Goal: Task Accomplishment & Management: Use online tool/utility

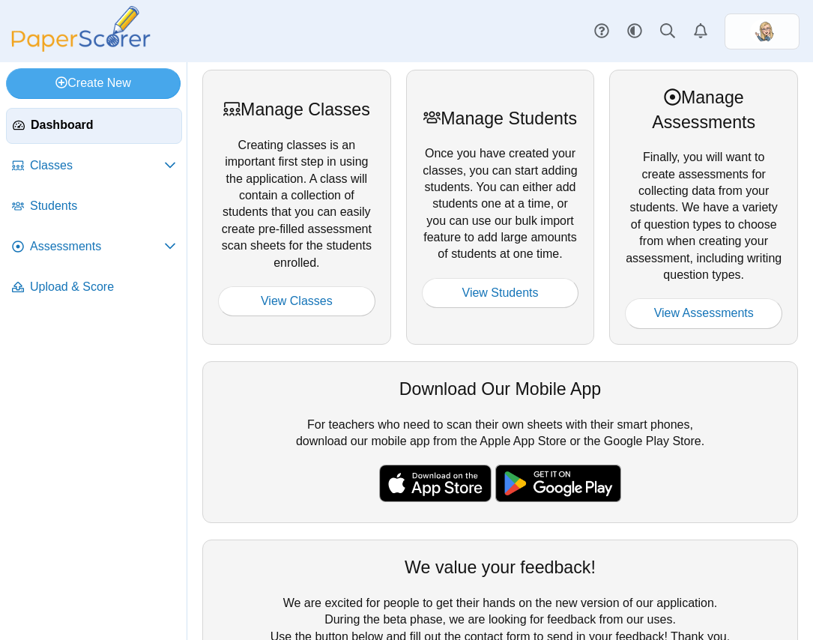
click at [104, 131] on span "Dashboard" at bounding box center [103, 125] width 145 height 16
click at [95, 169] on span "Classes" at bounding box center [97, 165] width 134 height 16
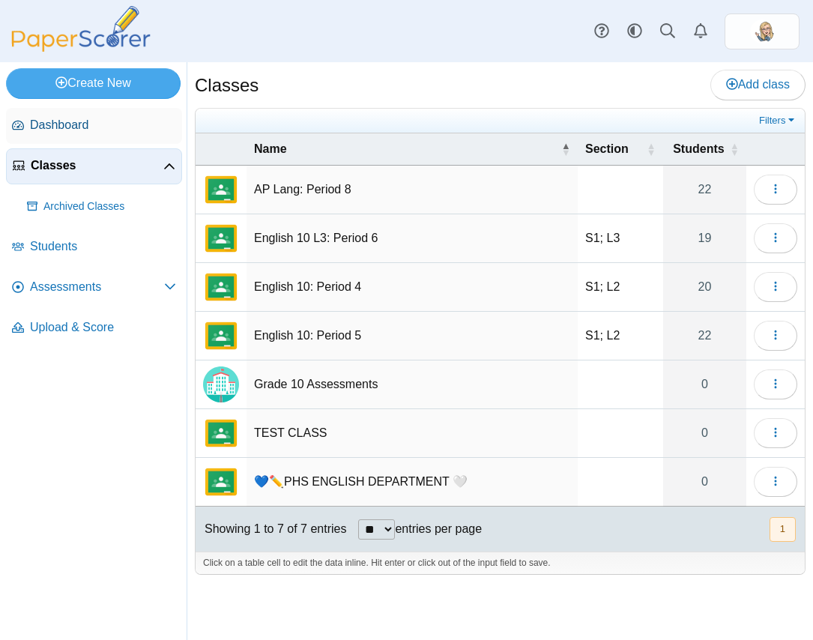
click at [55, 125] on span "Dashboard" at bounding box center [103, 125] width 146 height 16
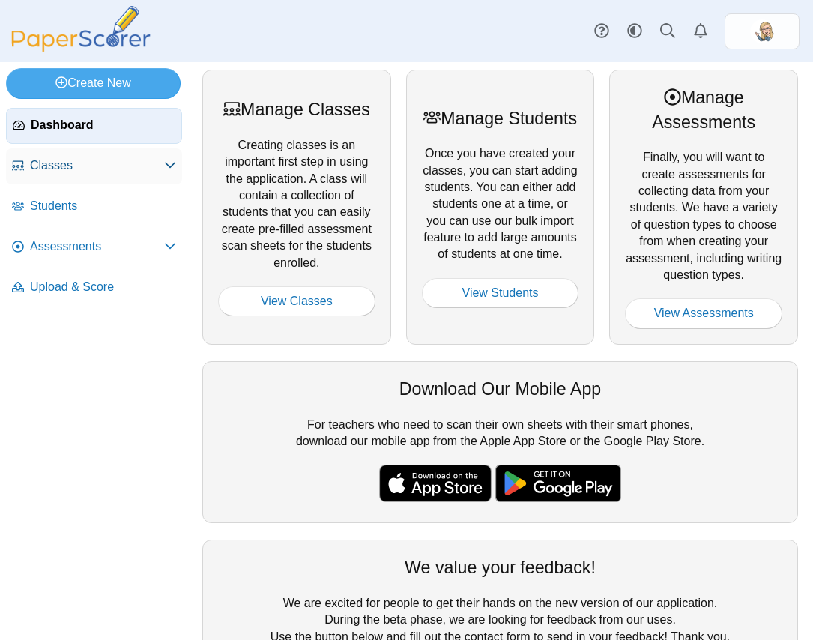
click at [59, 158] on span "Classes" at bounding box center [97, 165] width 134 height 16
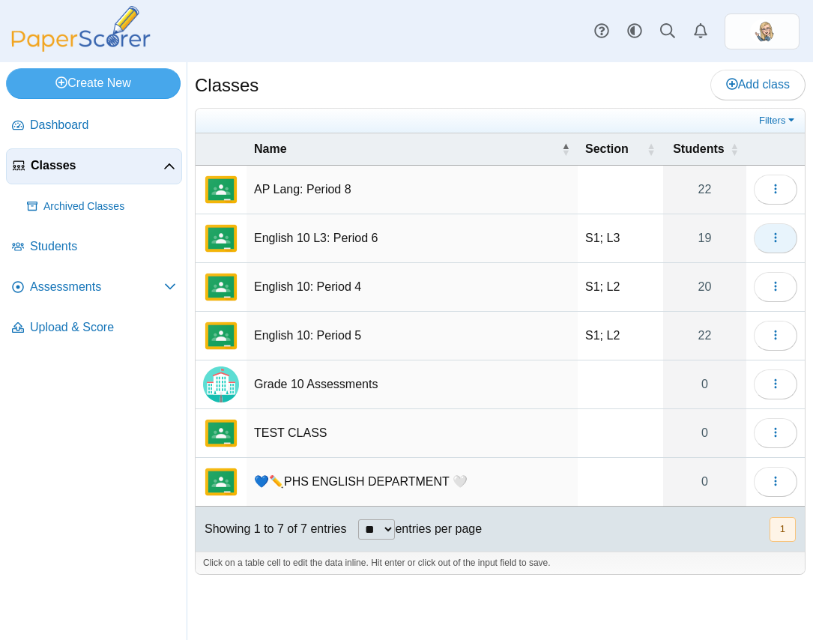
click at [792, 237] on button "button" at bounding box center [775, 238] width 43 height 30
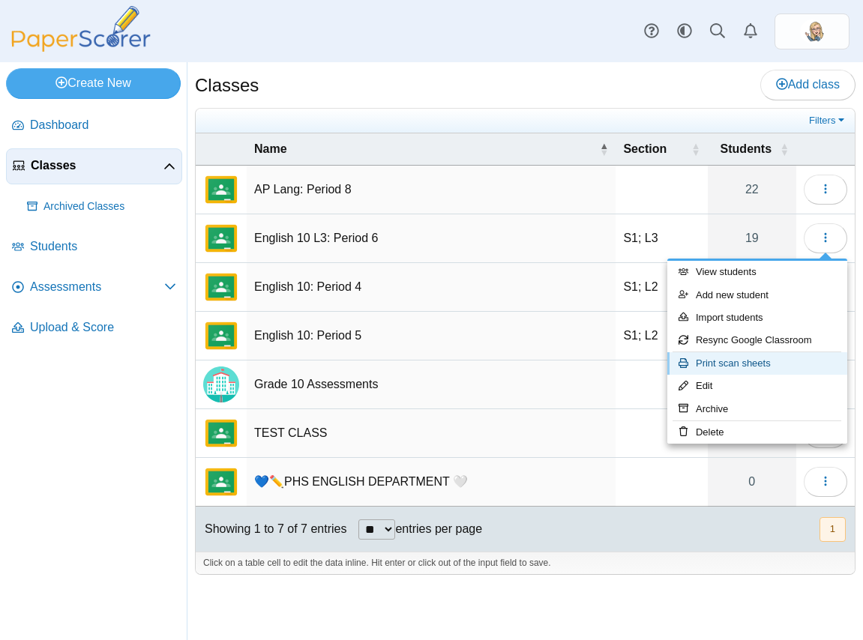
click at [756, 368] on link "Print scan sheets" at bounding box center [757, 363] width 180 height 22
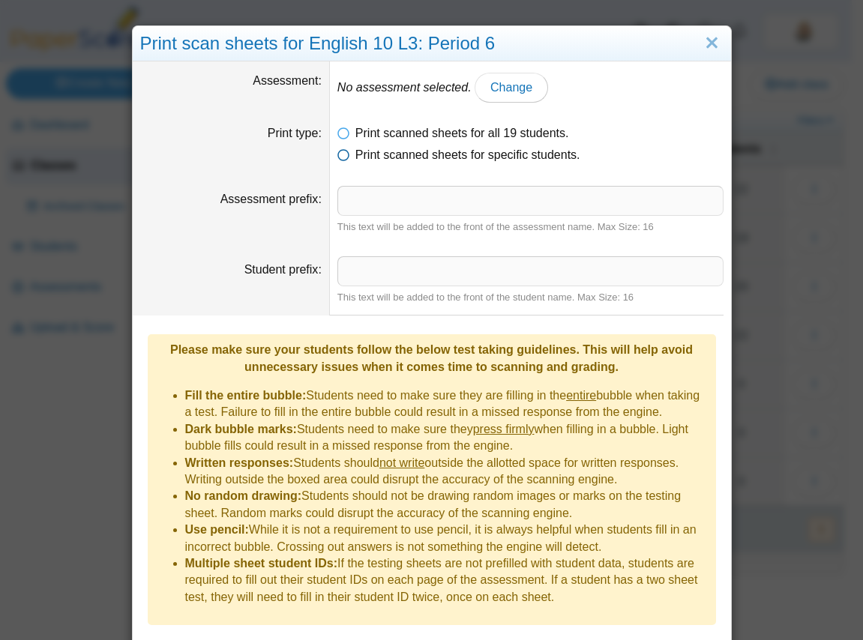
click at [482, 151] on span "Print scanned sheets for specific students." at bounding box center [467, 154] width 225 height 13
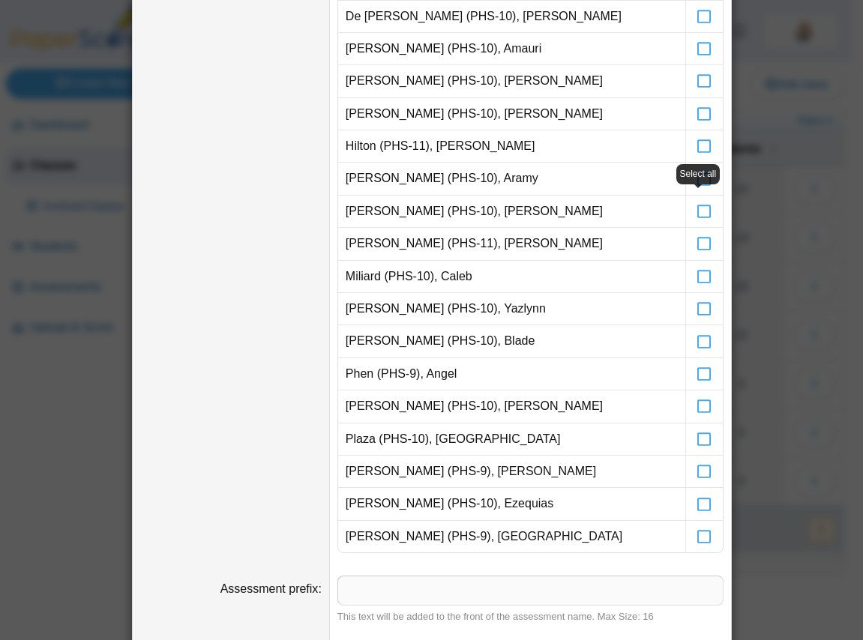
scroll to position [693, 0]
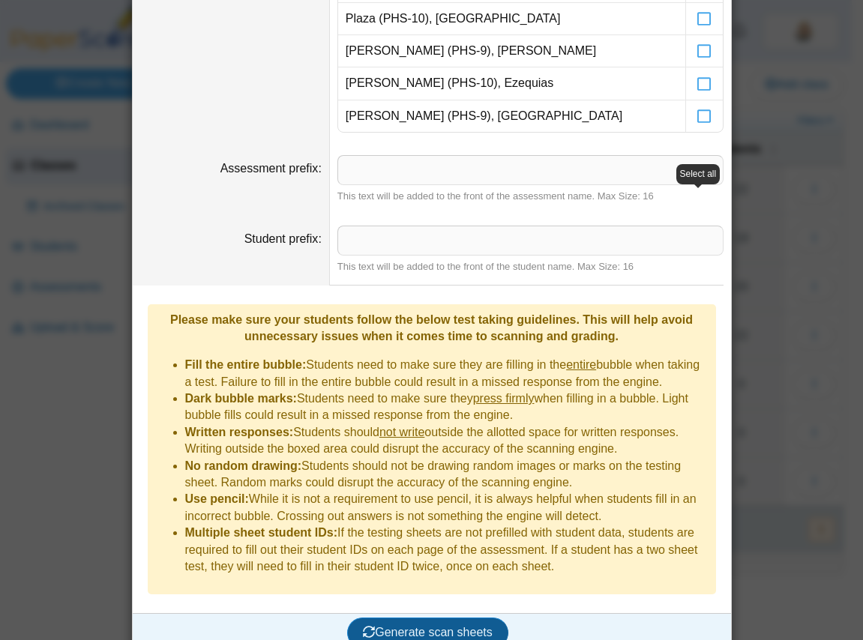
click at [392, 626] on span "Generate scan sheets" at bounding box center [428, 632] width 130 height 13
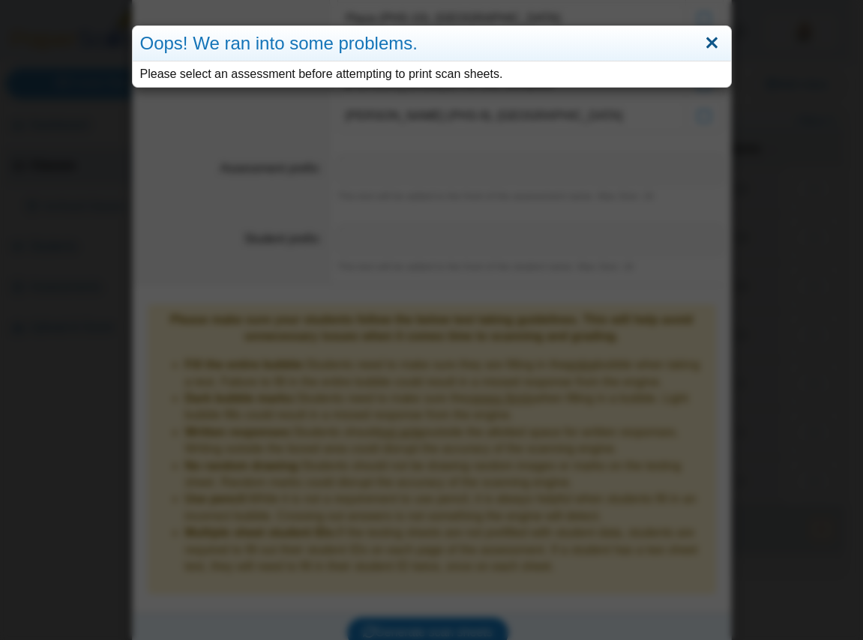
click at [704, 33] on link "Close" at bounding box center [711, 43] width 23 height 25
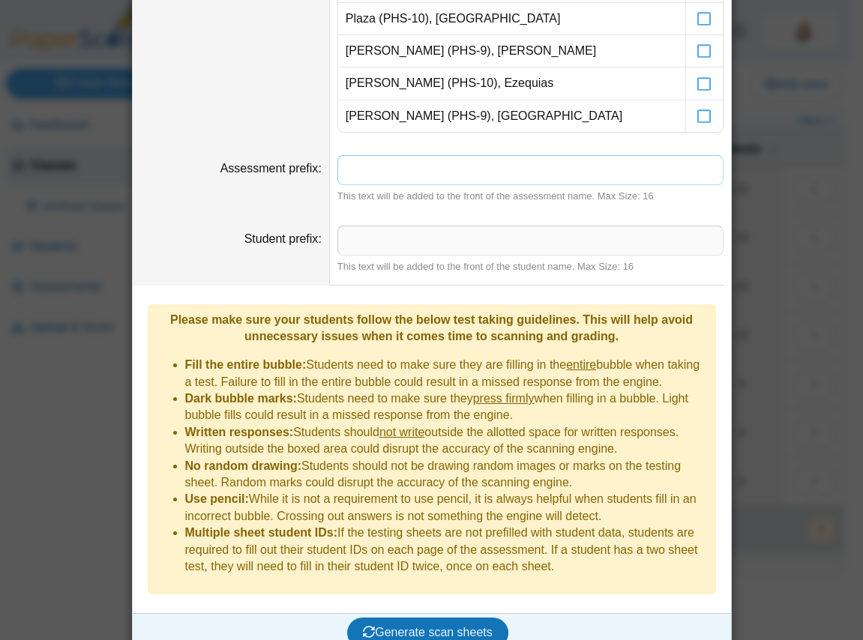
click at [510, 181] on input "Assessment prefix" at bounding box center [530, 170] width 386 height 30
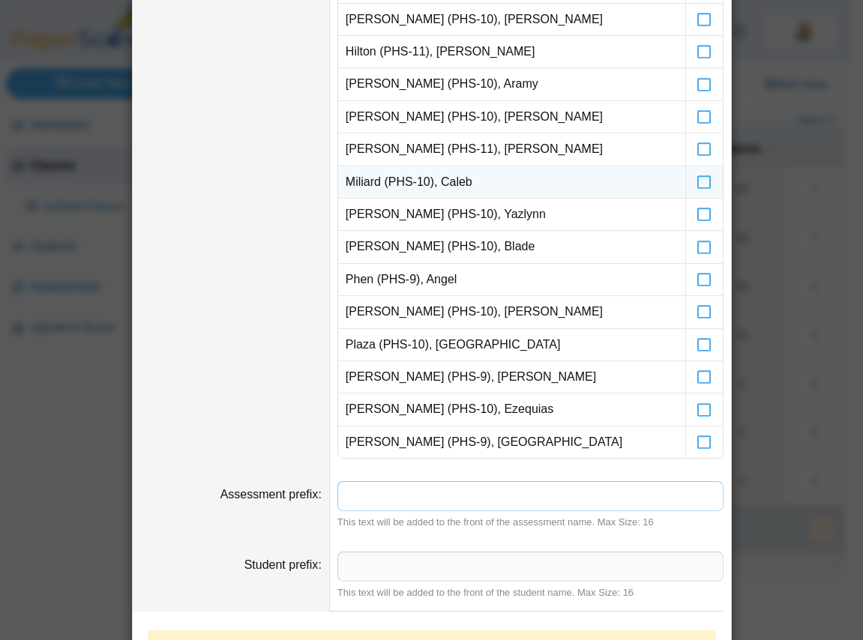
scroll to position [0, 0]
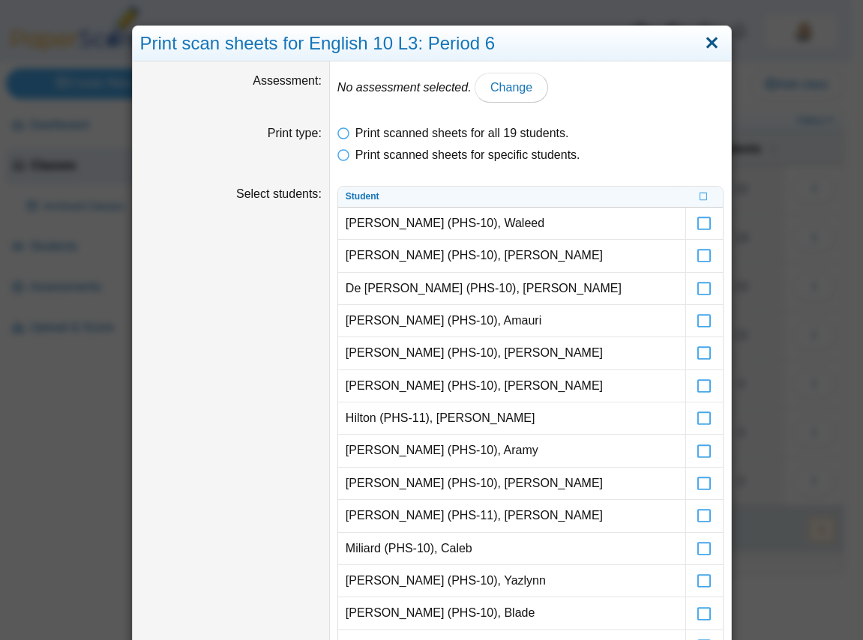
click at [700, 43] on link "Close" at bounding box center [711, 43] width 23 height 25
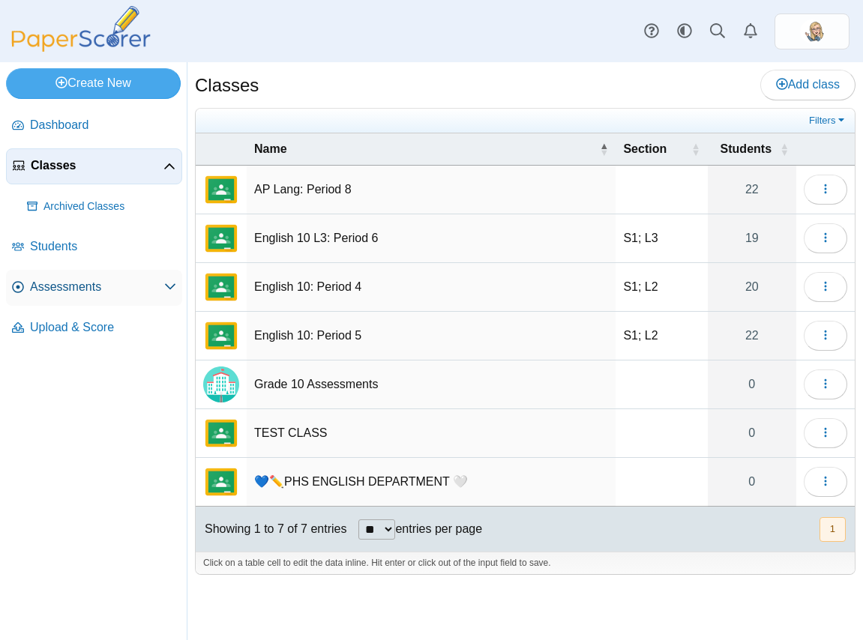
click at [84, 285] on span "Assessments" at bounding box center [97, 287] width 134 height 16
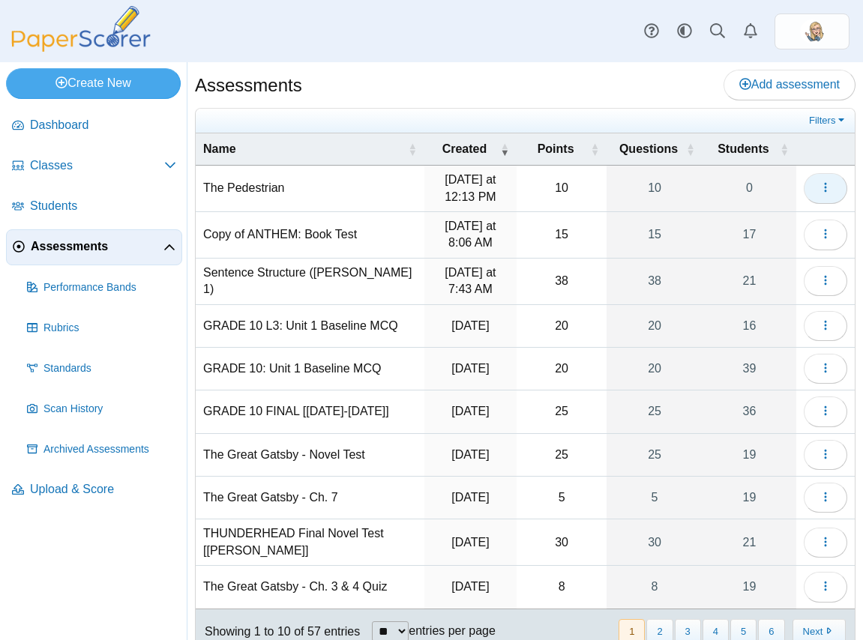
click at [817, 176] on button "button" at bounding box center [825, 188] width 43 height 30
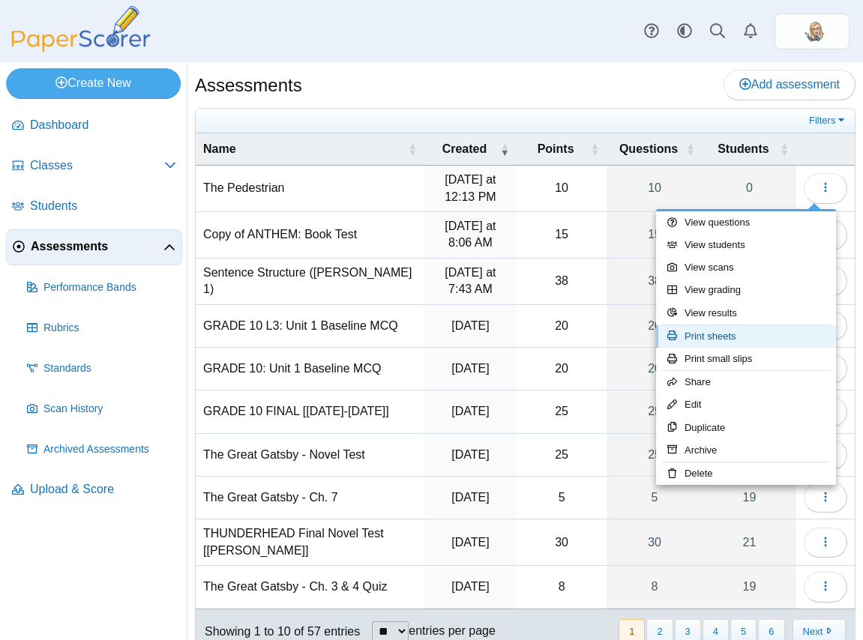
click at [745, 339] on link "Print sheets" at bounding box center [746, 336] width 180 height 22
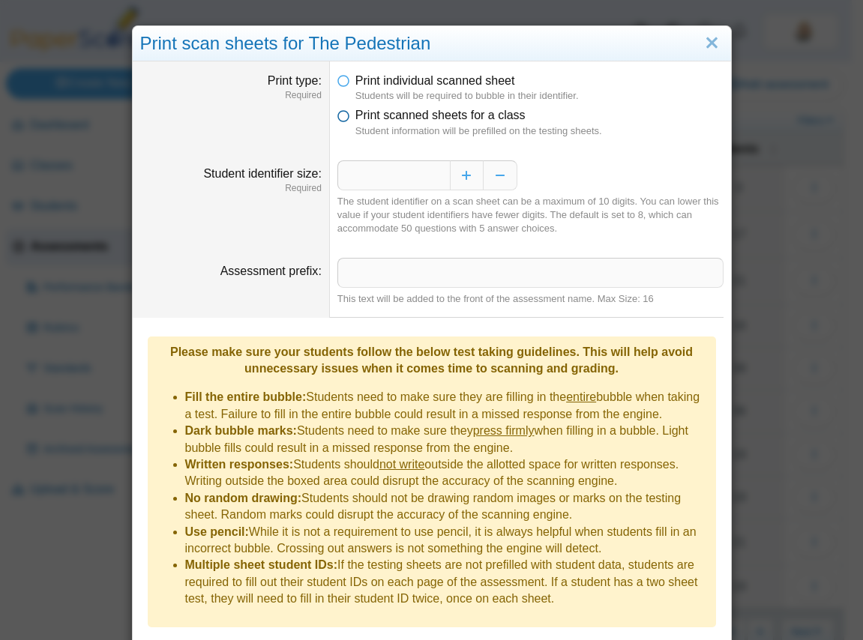
click at [424, 121] on span "Print scanned sheets for a class" at bounding box center [440, 115] width 170 height 13
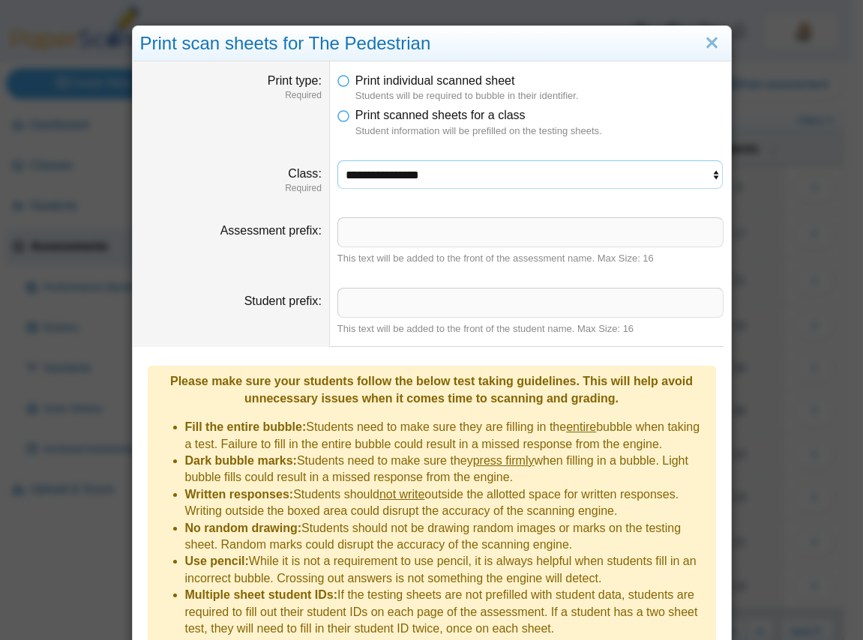
click at [437, 168] on select "**********" at bounding box center [530, 174] width 386 height 28
click at [337, 160] on select "**********" at bounding box center [530, 174] width 386 height 28
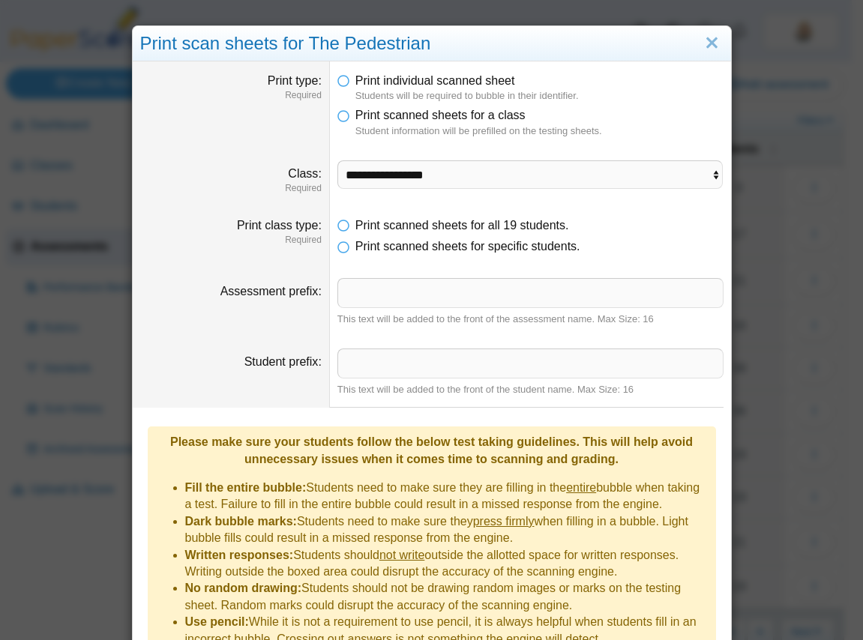
click at [479, 209] on dd "Print scanned sheets for all 19 students. Print scanned sheets for specific stu…" at bounding box center [530, 236] width 401 height 61
click at [479, 175] on select "**********" at bounding box center [530, 174] width 386 height 28
select select "**********"
click at [337, 160] on select "**********" at bounding box center [530, 174] width 386 height 28
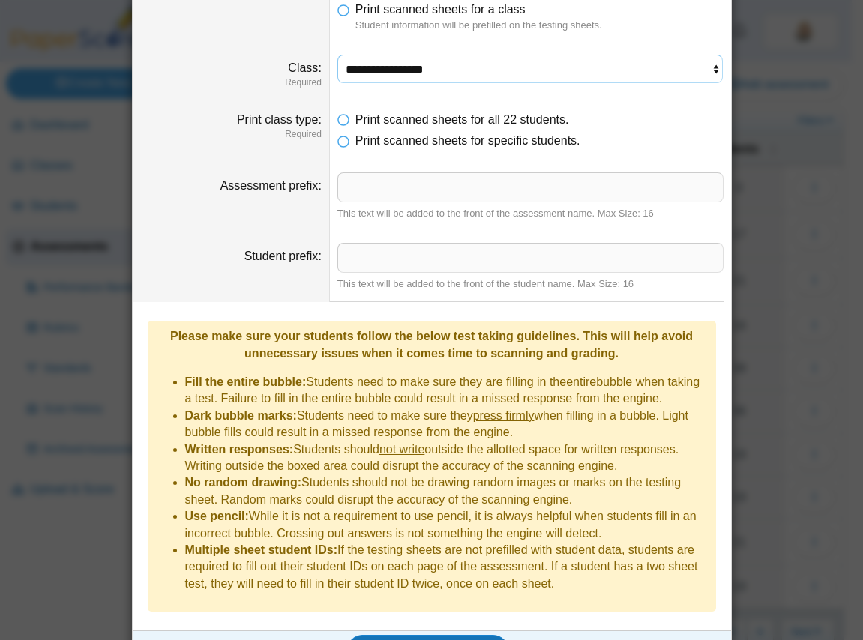
scroll to position [122, 0]
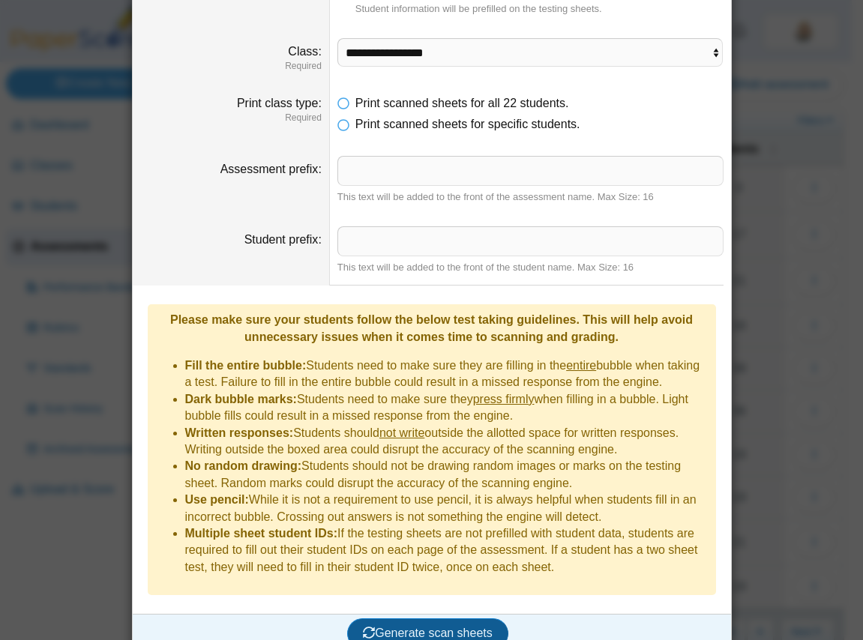
click at [436, 627] on span "Generate scan sheets" at bounding box center [428, 633] width 130 height 13
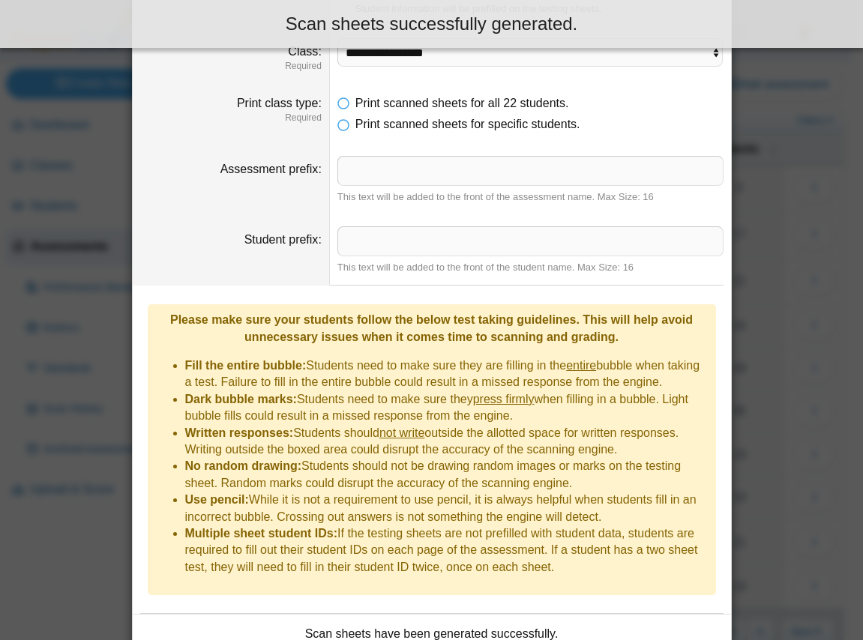
scroll to position [243, 0]
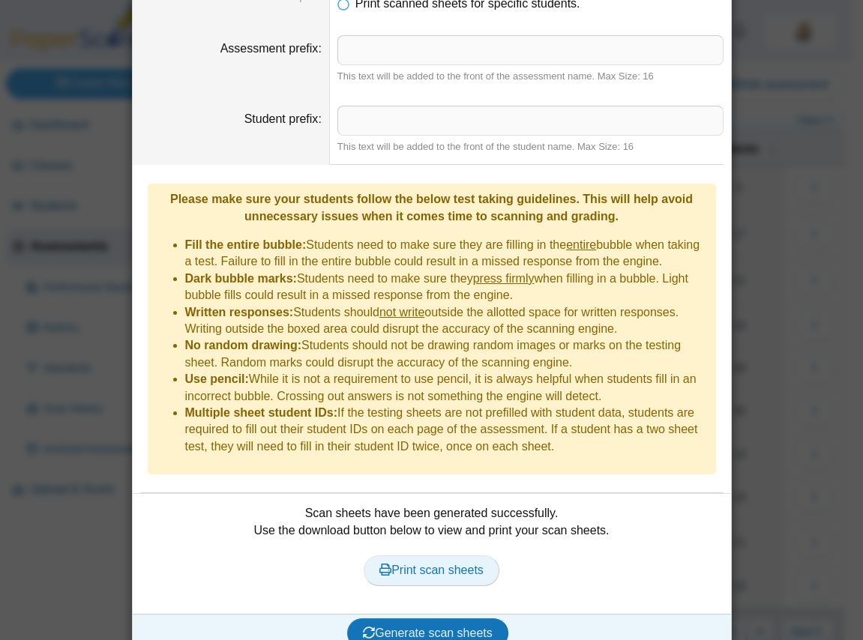
click at [428, 564] on span "Print scan sheets" at bounding box center [431, 570] width 104 height 13
click at [751, 235] on div "**********" at bounding box center [431, 320] width 863 height 640
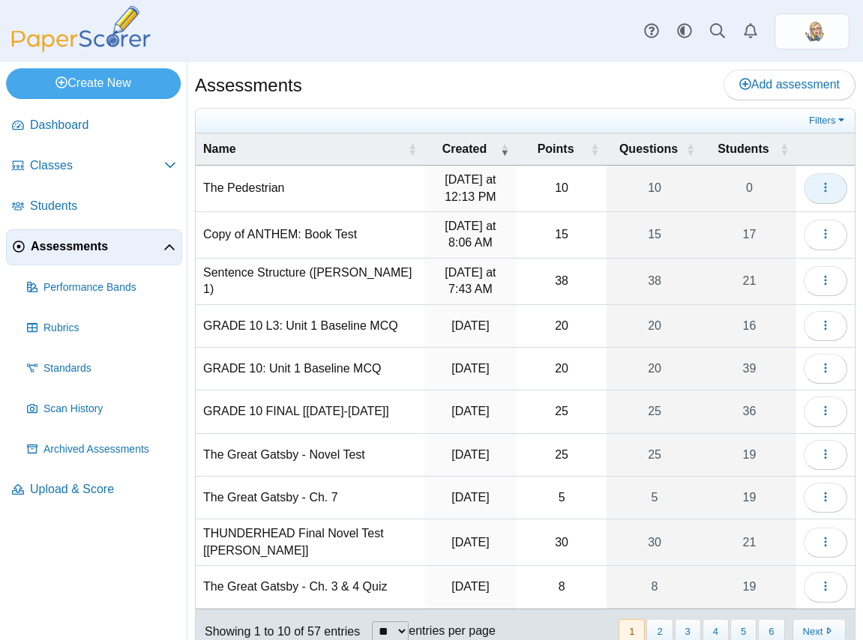
click at [804, 179] on button "button" at bounding box center [825, 188] width 43 height 30
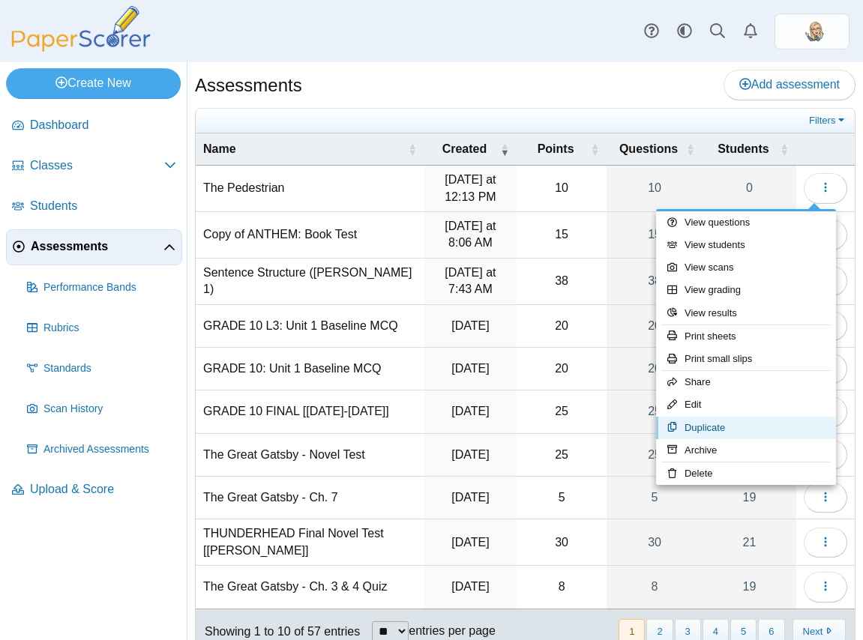
click at [740, 424] on link "Duplicate" at bounding box center [746, 428] width 180 height 22
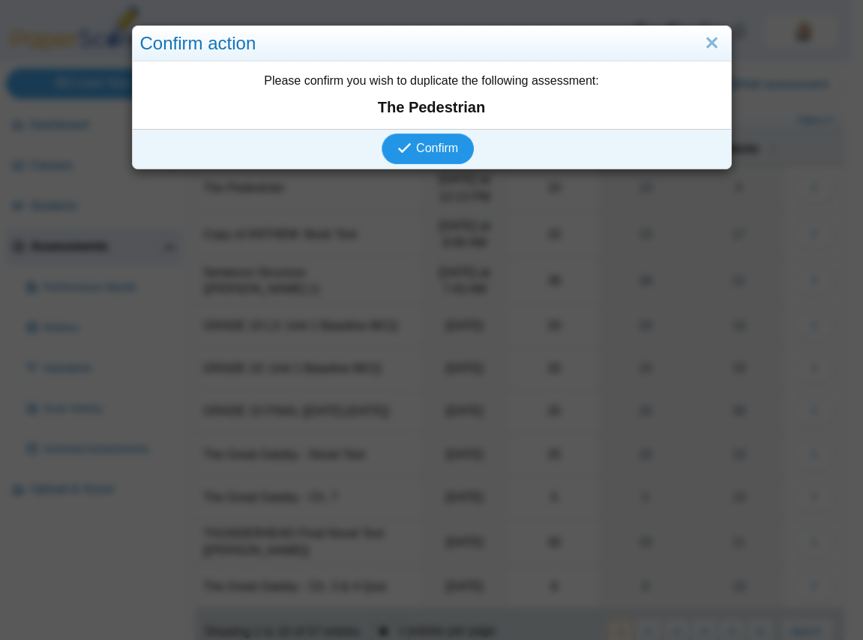
click at [427, 145] on span "Confirm" at bounding box center [437, 148] width 42 height 13
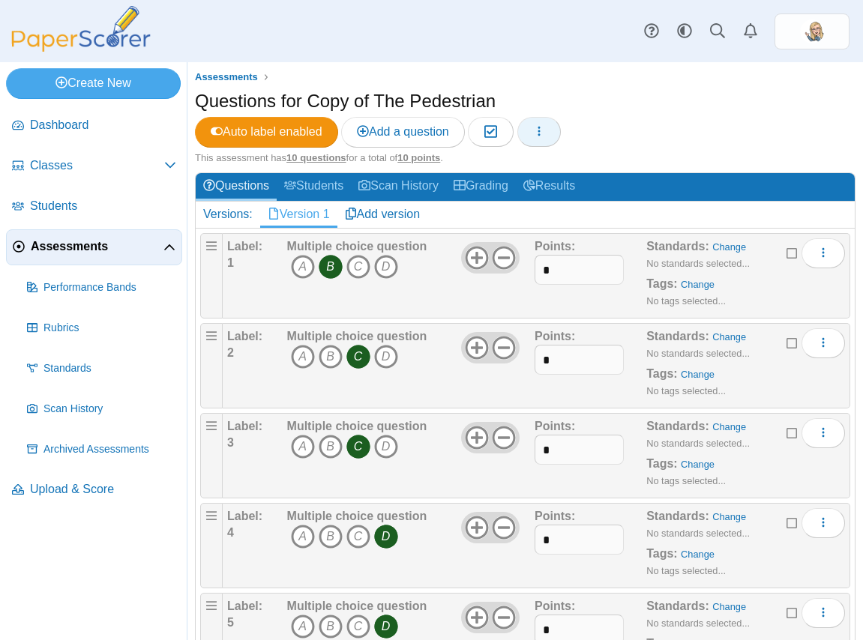
click at [561, 133] on button "button" at bounding box center [538, 132] width 43 height 30
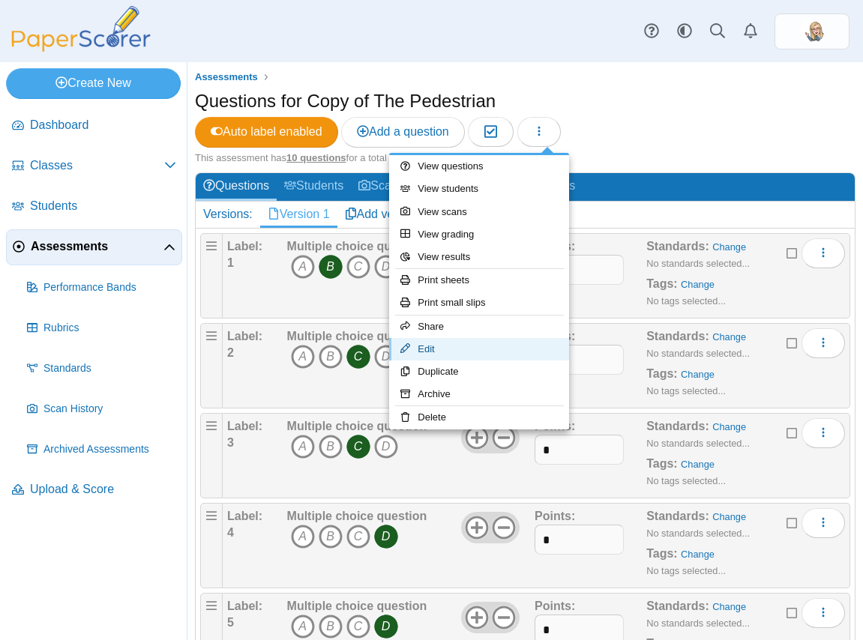
click at [499, 344] on link "Edit" at bounding box center [479, 349] width 180 height 22
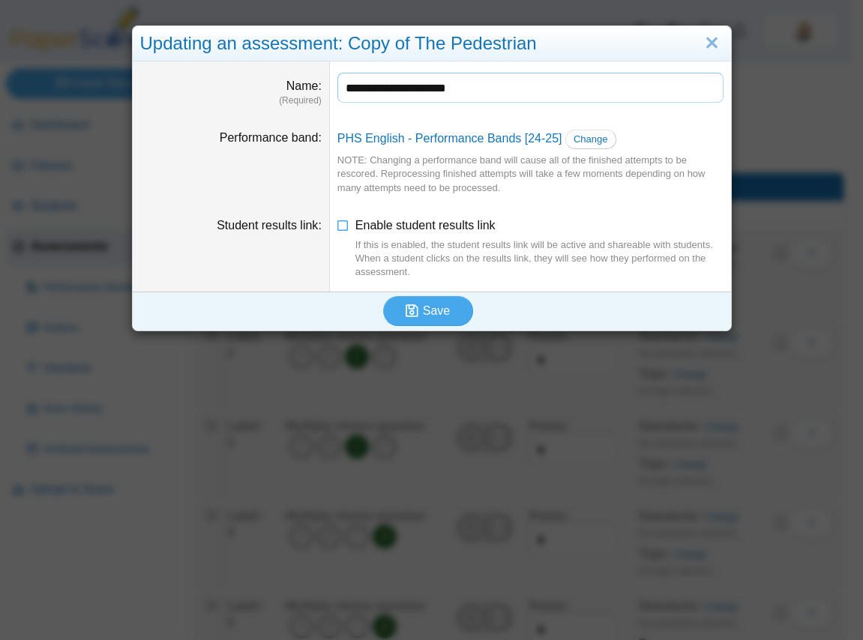
drag, startPoint x: 388, startPoint y: 88, endPoint x: 259, endPoint y: 84, distance: 129.8
click at [259, 84] on dl "**********" at bounding box center [432, 89] width 598 height 57
click at [463, 101] on input "**********" at bounding box center [530, 88] width 386 height 30
type input "**********"
click at [446, 309] on button "Save" at bounding box center [428, 311] width 90 height 30
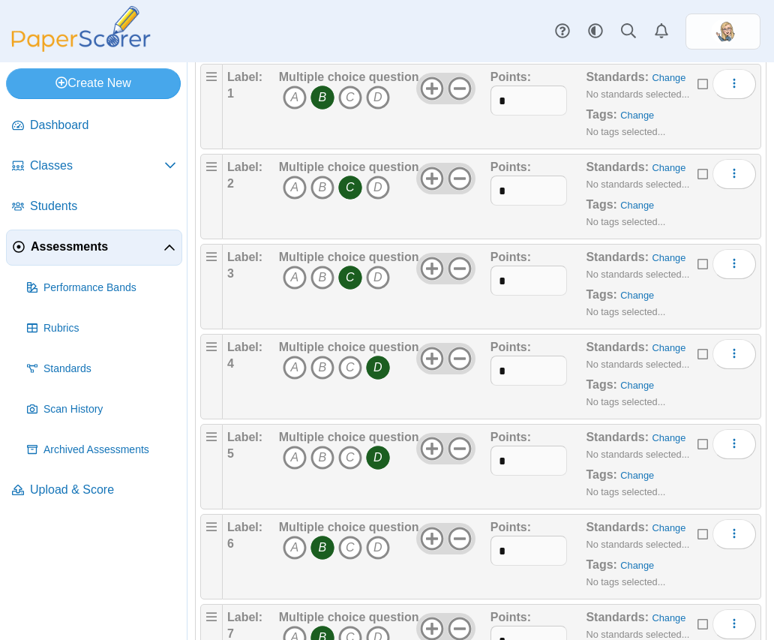
scroll to position [178, 0]
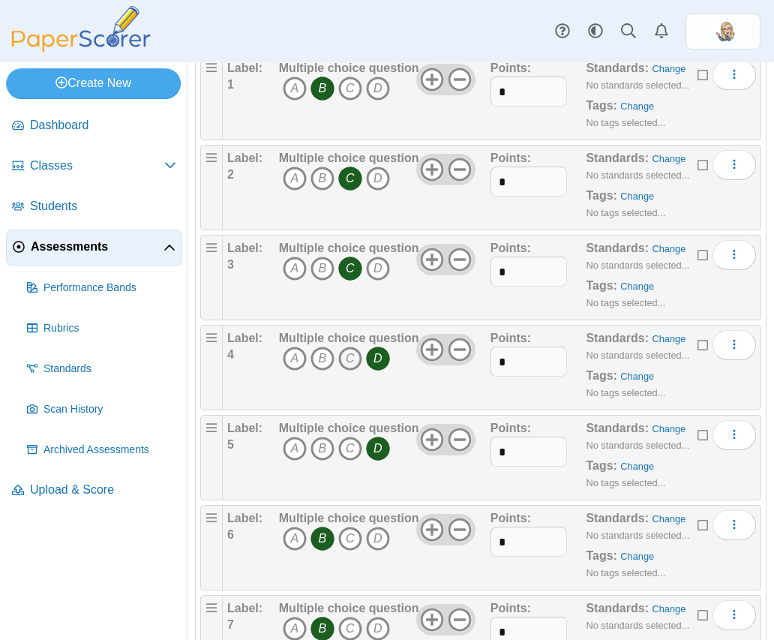
click at [355, 360] on icon "C" at bounding box center [350, 358] width 24 height 24
click at [374, 360] on icon "D" at bounding box center [378, 358] width 24 height 24
click at [378, 450] on icon "D" at bounding box center [378, 448] width 24 height 24
click at [295, 459] on icon "A" at bounding box center [295, 448] width 24 height 24
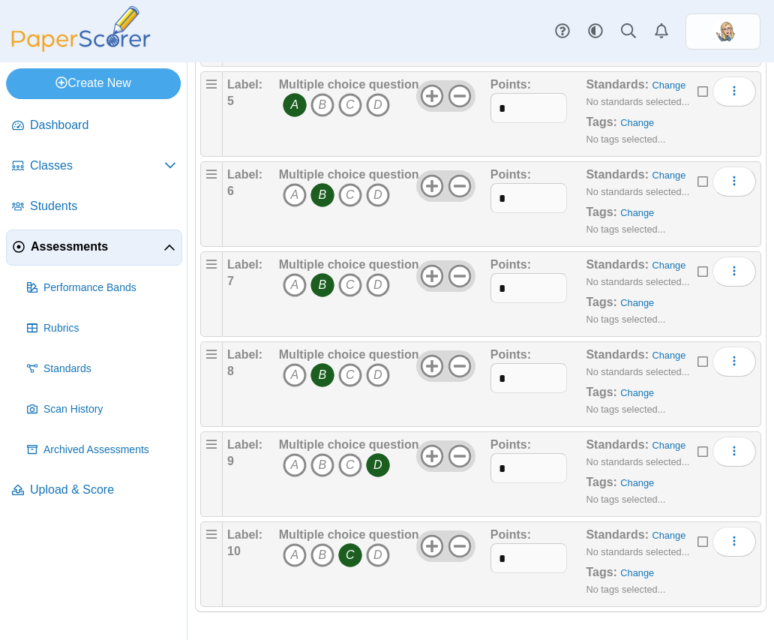
scroll to position [523, 0]
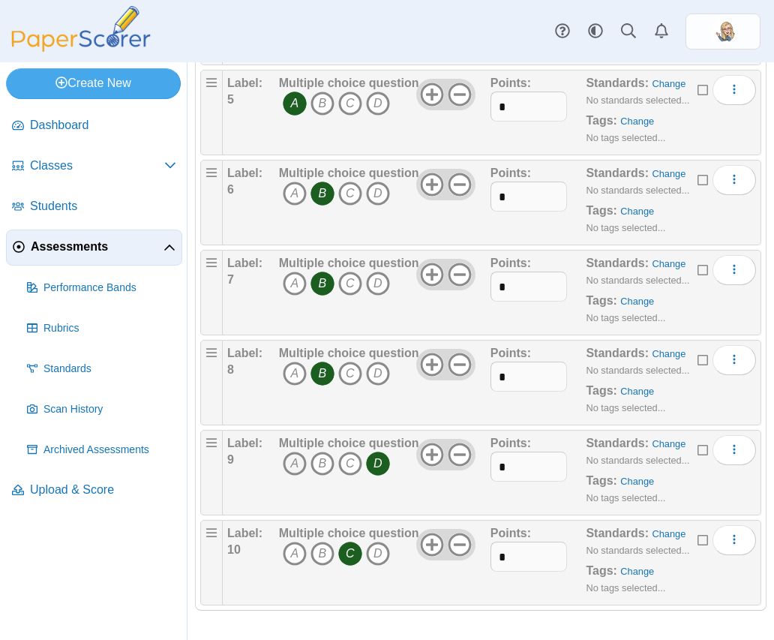
click at [295, 470] on icon "A" at bounding box center [295, 463] width 24 height 24
click at [380, 465] on icon "D" at bounding box center [378, 463] width 24 height 24
click at [448, 543] on use at bounding box center [459, 543] width 23 height 23
click at [454, 446] on icon at bounding box center [460, 454] width 24 height 24
click at [457, 362] on icon at bounding box center [460, 364] width 24 height 24
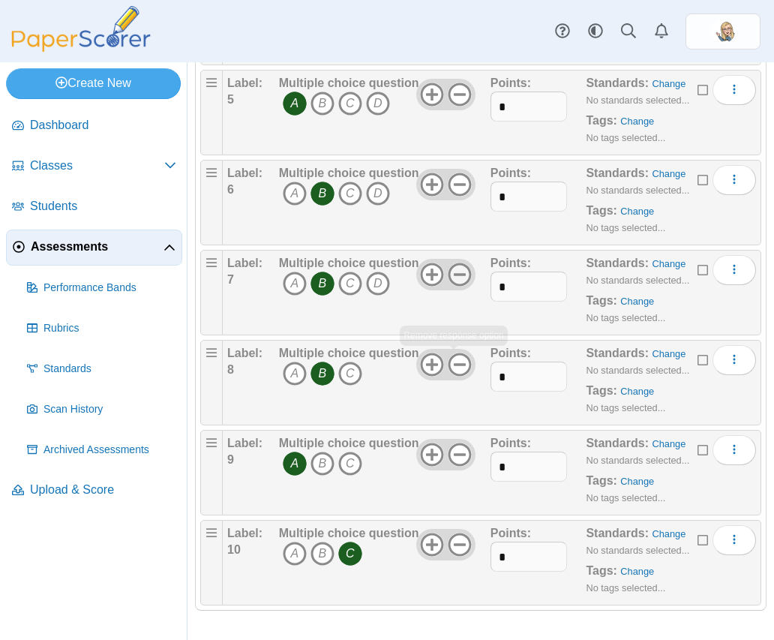
click at [458, 265] on use at bounding box center [459, 273] width 23 height 23
click at [460, 185] on icon at bounding box center [460, 184] width 24 height 24
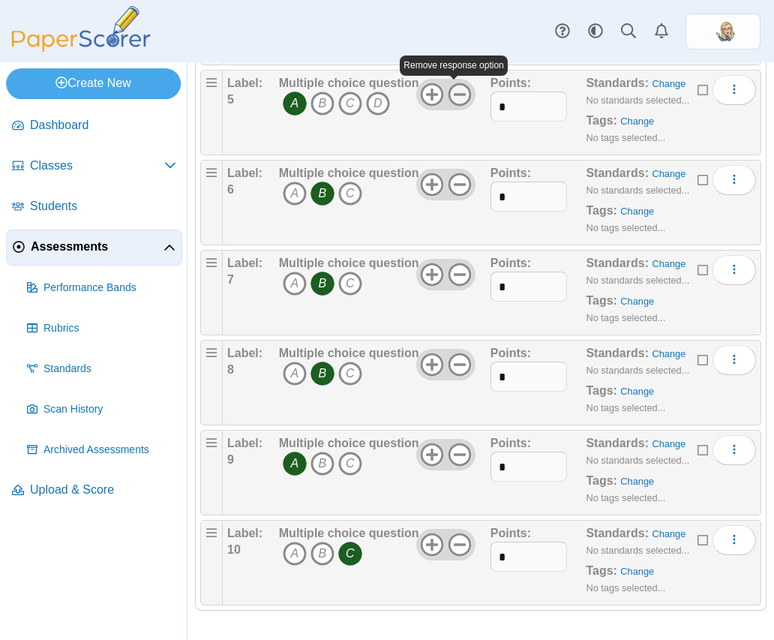
click at [449, 94] on use at bounding box center [459, 93] width 23 height 23
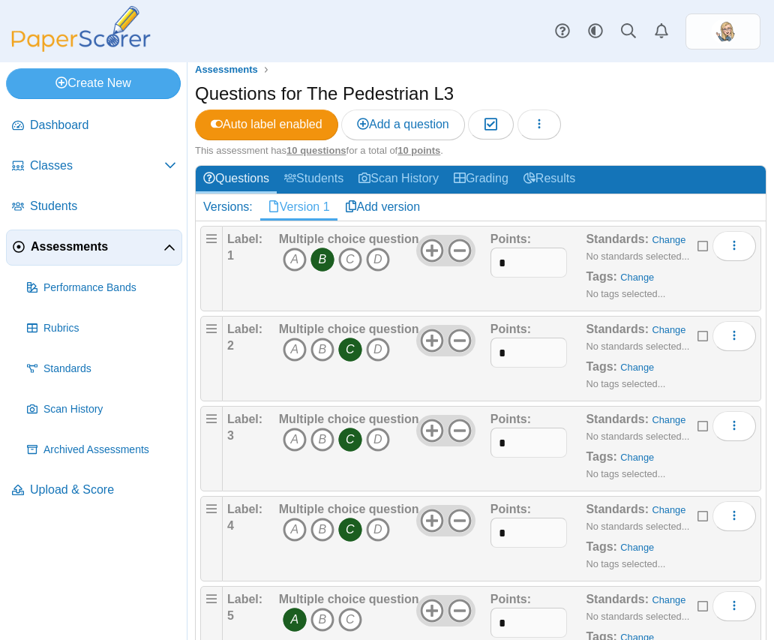
scroll to position [0, 0]
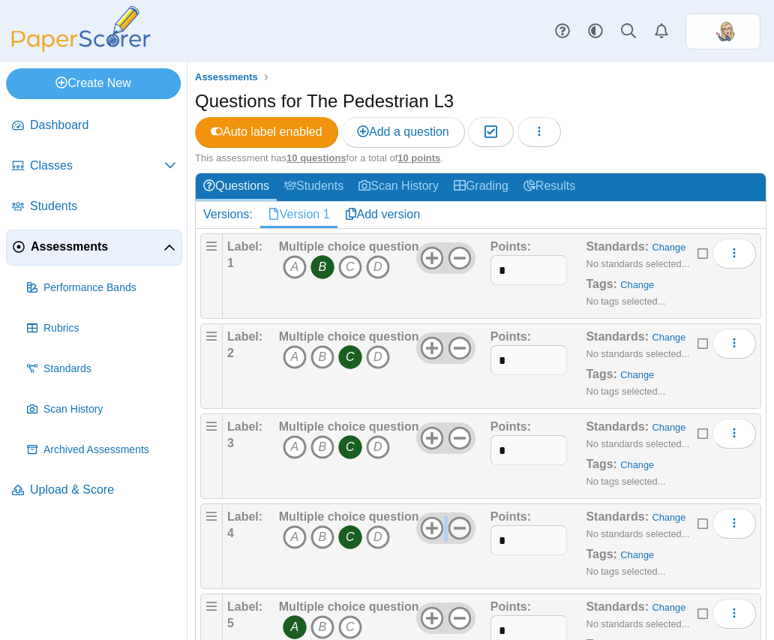
click at [453, 517] on div at bounding box center [445, 527] width 58 height 31
click at [455, 526] on use at bounding box center [459, 527] width 23 height 23
click at [454, 436] on use at bounding box center [459, 437] width 23 height 23
click at [461, 346] on icon at bounding box center [460, 348] width 24 height 24
click at [459, 243] on div at bounding box center [445, 257] width 58 height 31
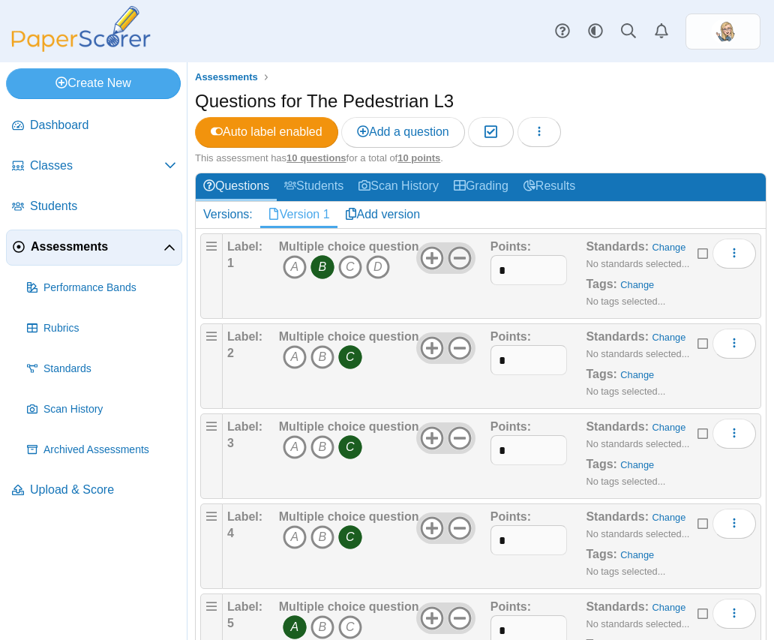
click at [453, 255] on icon at bounding box center [460, 258] width 24 height 24
click at [545, 136] on icon "button" at bounding box center [539, 131] width 12 height 12
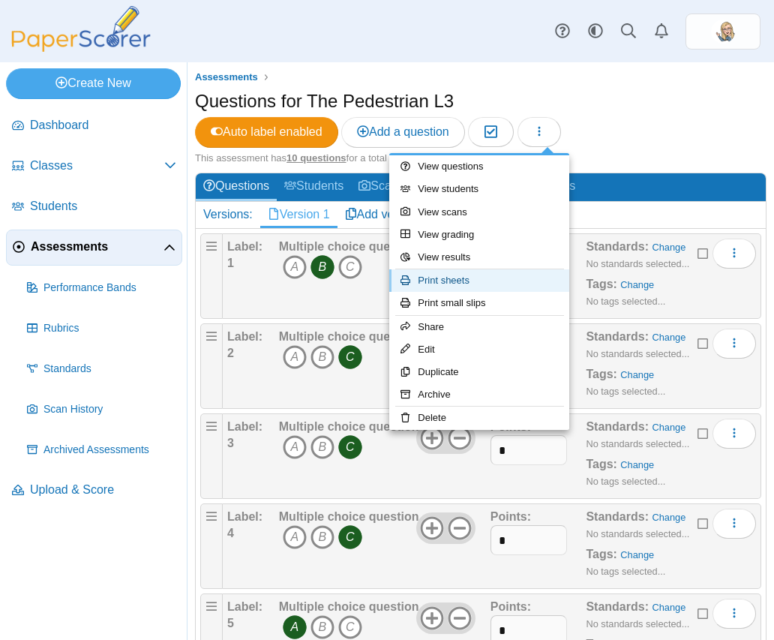
click at [505, 280] on link "Print sheets" at bounding box center [479, 280] width 180 height 22
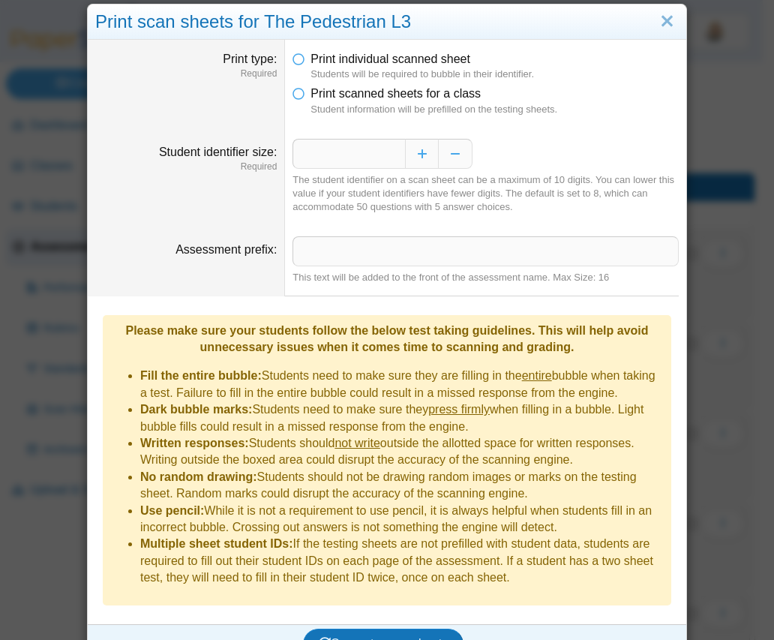
scroll to position [33, 0]
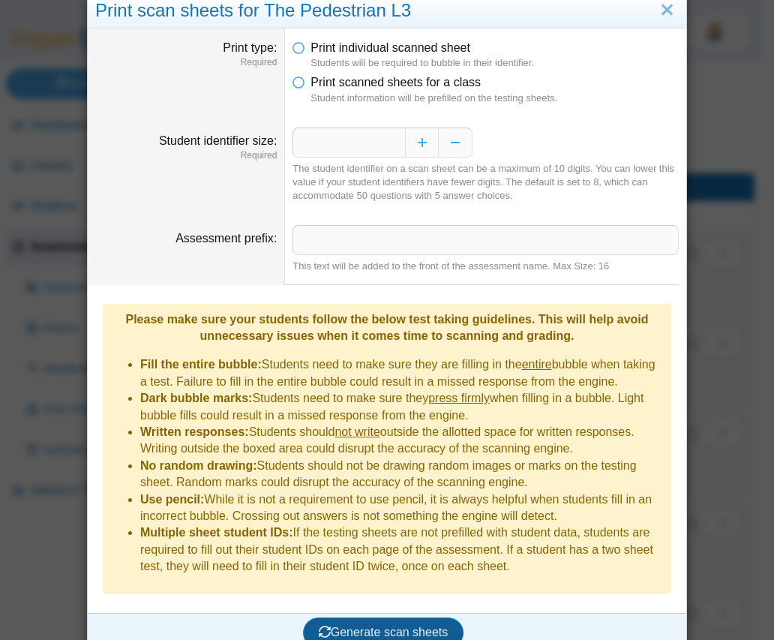
click at [390, 625] on span "Generate scan sheets" at bounding box center [384, 631] width 130 height 13
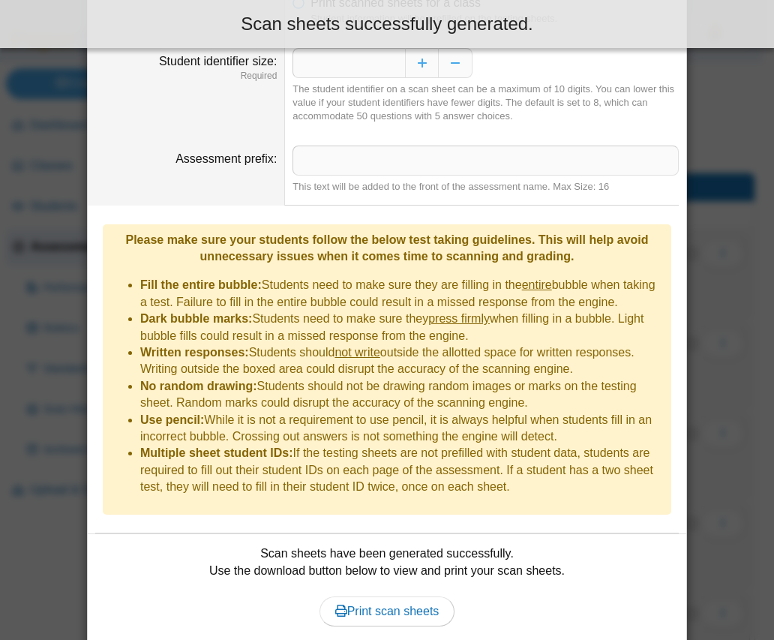
scroll to position [154, 0]
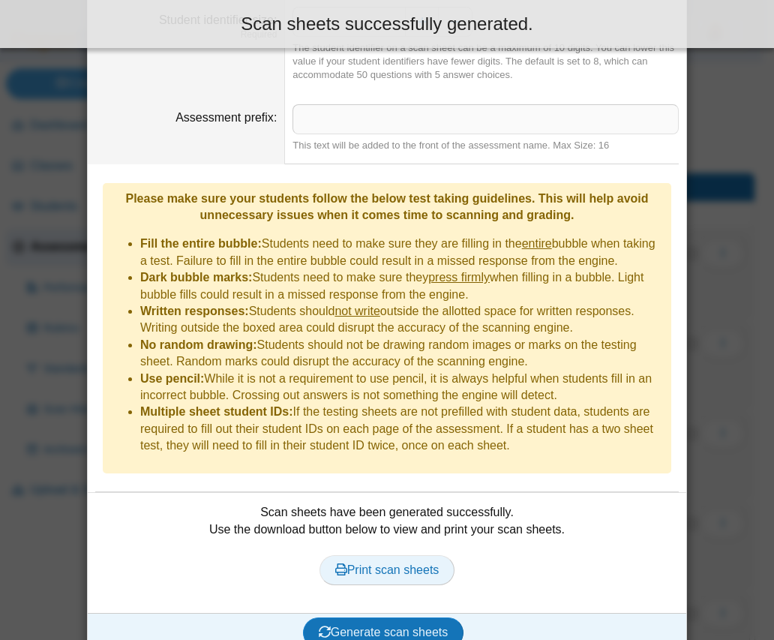
click at [383, 561] on link "Print scan sheets" at bounding box center [387, 570] width 136 height 30
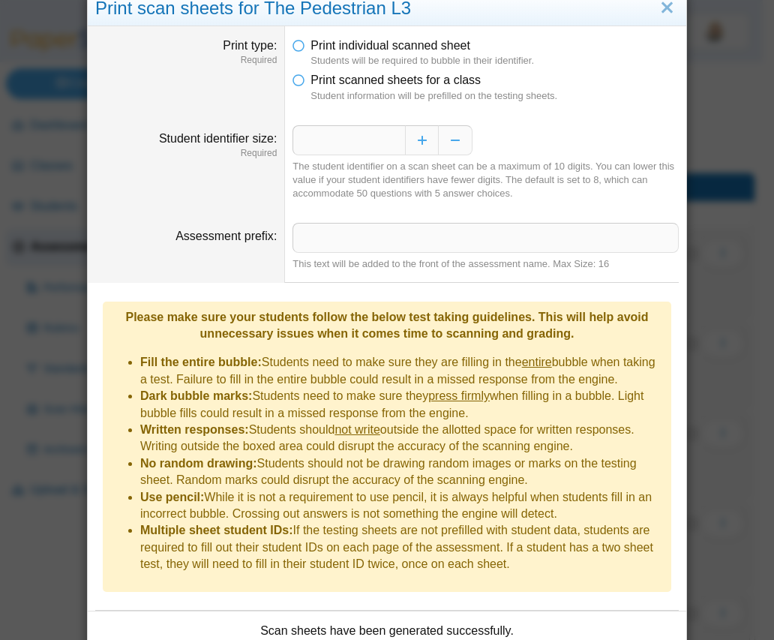
scroll to position [0, 0]
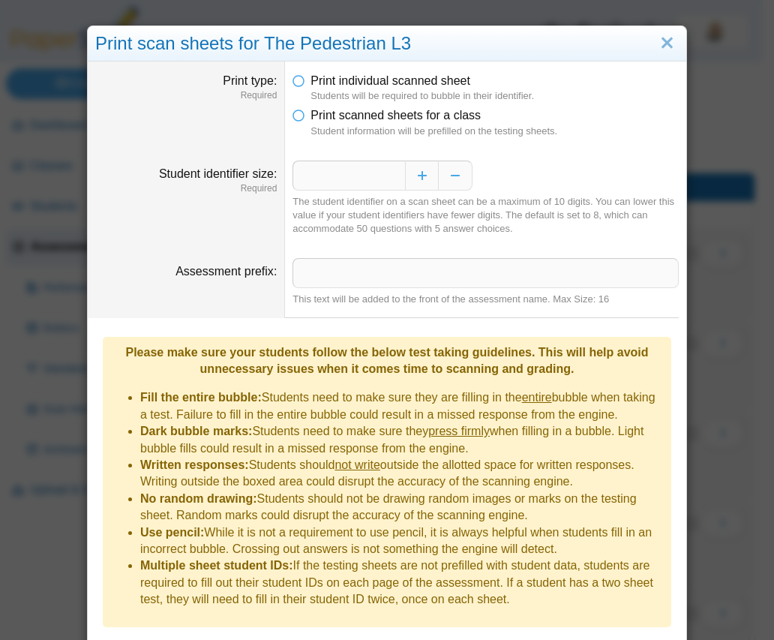
click at [395, 129] on dfn "Student information will be prefilled on the testing sheets." at bounding box center [494, 130] width 368 height 13
click at [391, 116] on span "Print scanned sheets for a class" at bounding box center [395, 115] width 170 height 13
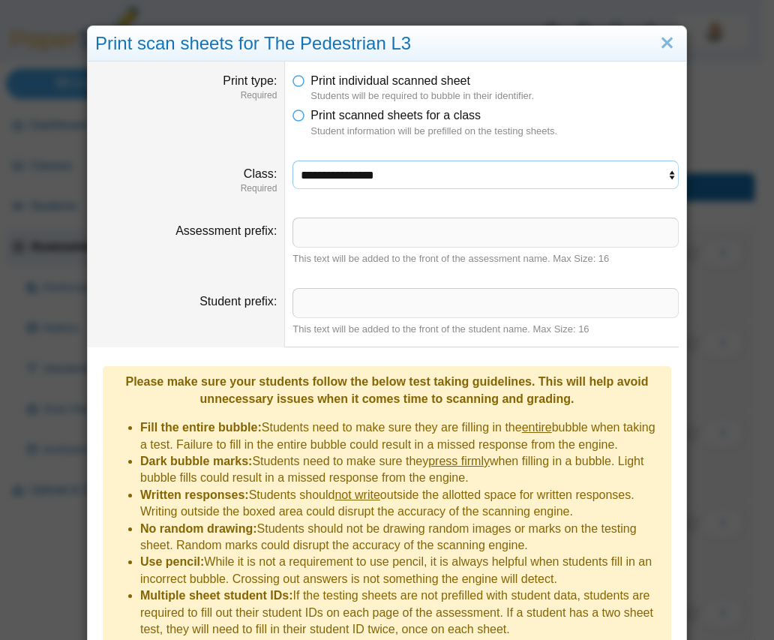
click at [373, 184] on select "**********" at bounding box center [485, 174] width 386 height 28
select select "**********"
click at [292, 160] on select "**********" at bounding box center [485, 174] width 386 height 28
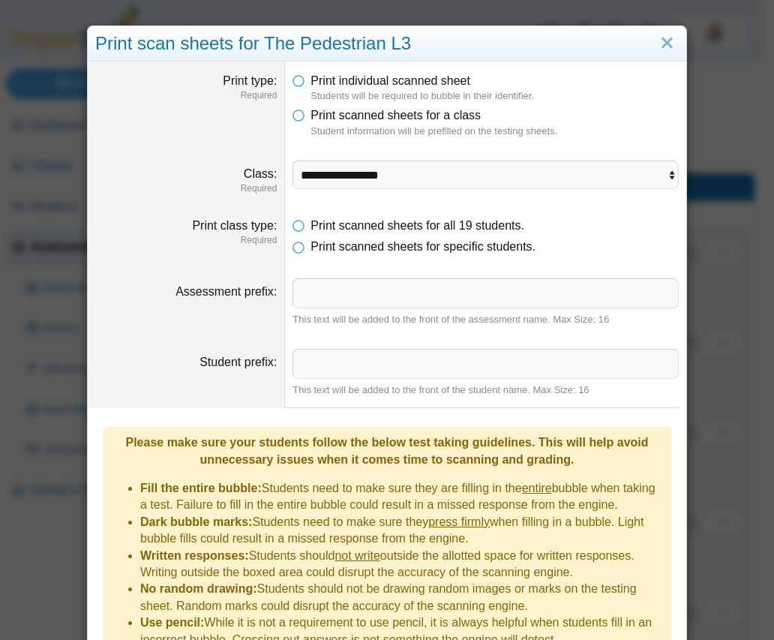
click at [379, 480] on li "Fill the entire bubble: Students need to make sure they are filling in the enti…" at bounding box center [401, 497] width 523 height 34
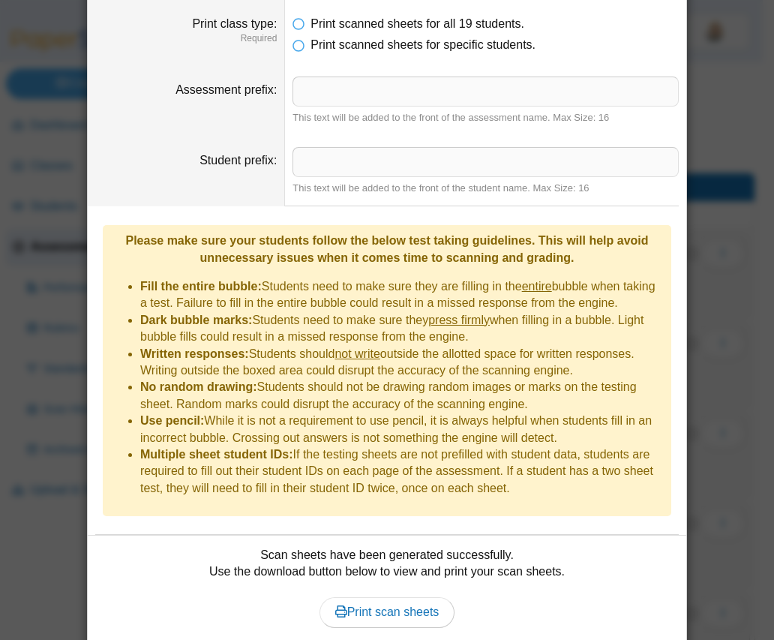
scroll to position [244, 0]
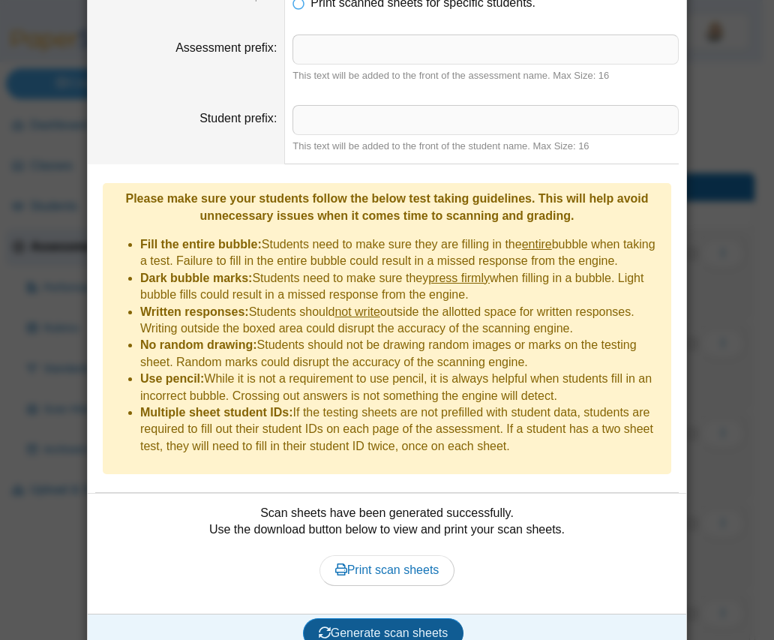
click at [396, 626] on span "Generate scan sheets" at bounding box center [384, 632] width 130 height 13
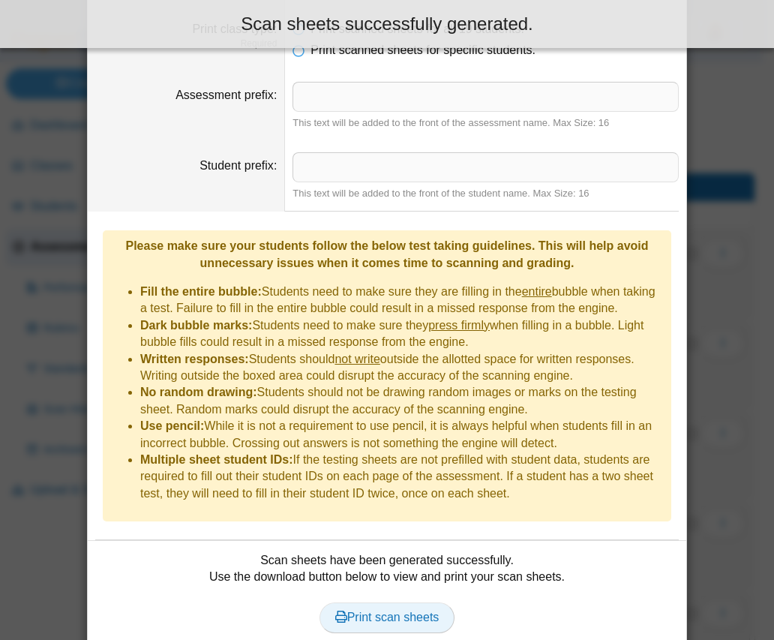
click at [395, 602] on link "Print scan sheets" at bounding box center [387, 617] width 136 height 30
